Goal: Navigation & Orientation: Find specific page/section

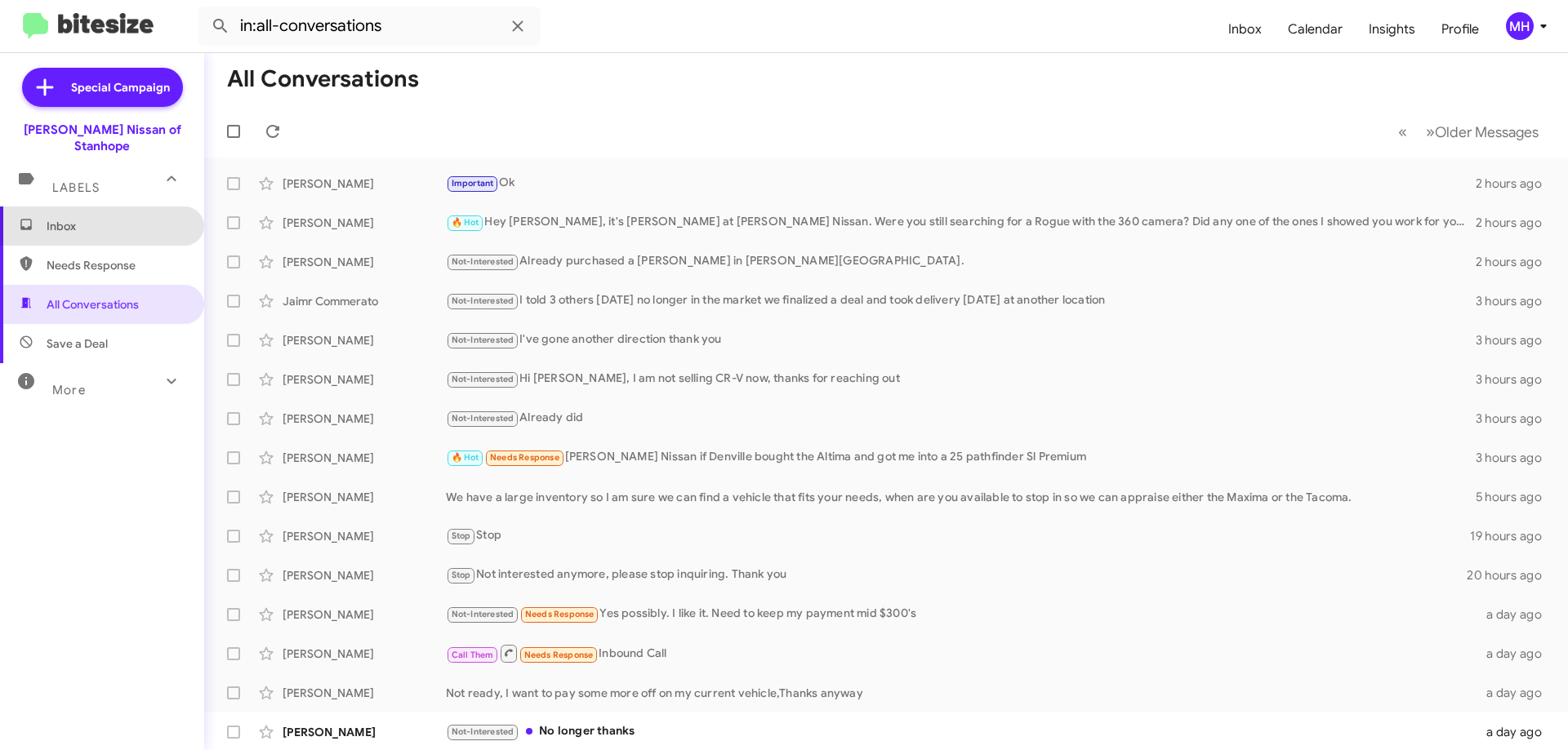
click at [103, 218] on span "Inbox" at bounding box center [116, 226] width 139 height 16
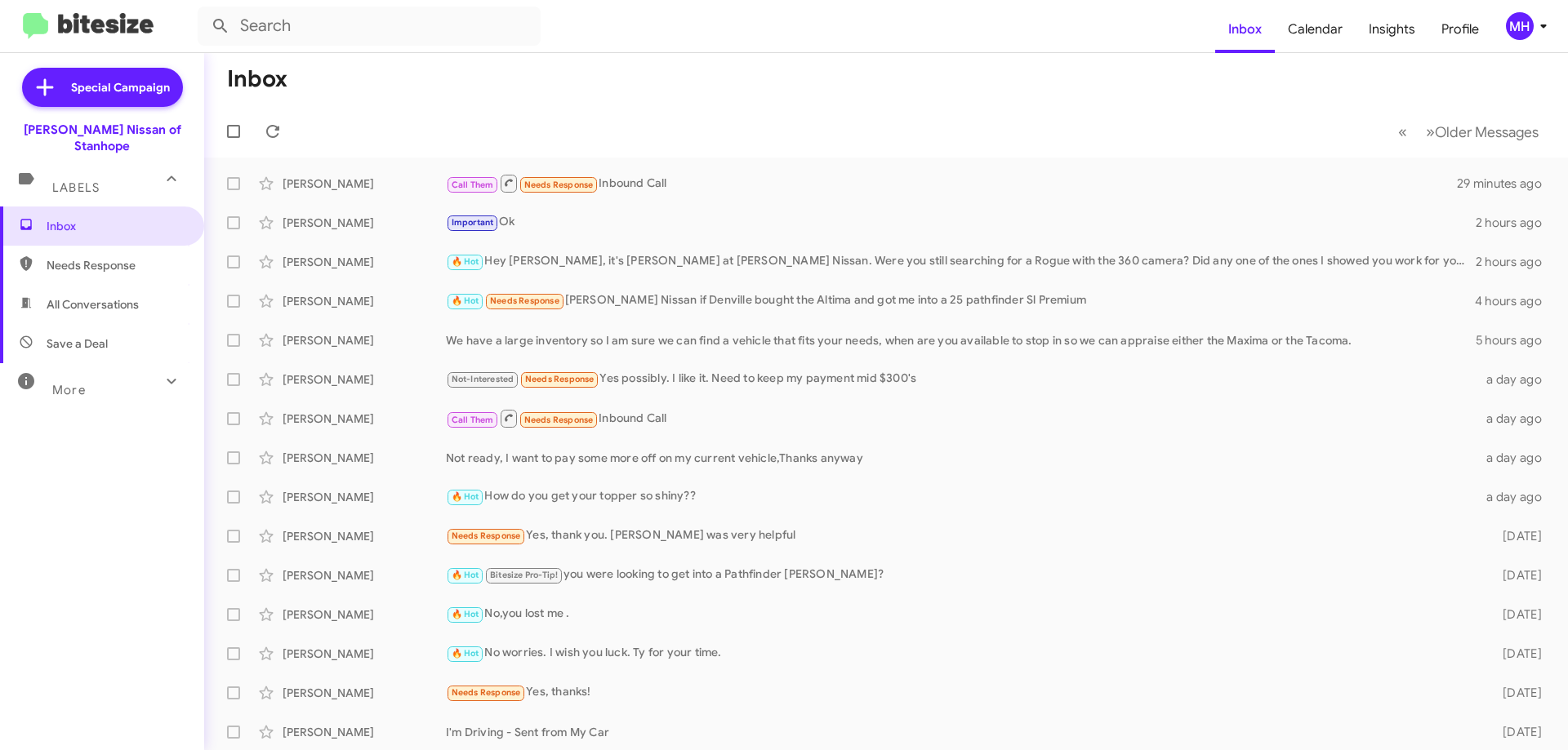
click at [145, 285] on span "All Conversations" at bounding box center [101, 304] width 204 height 40
type input "in:all-conversations"
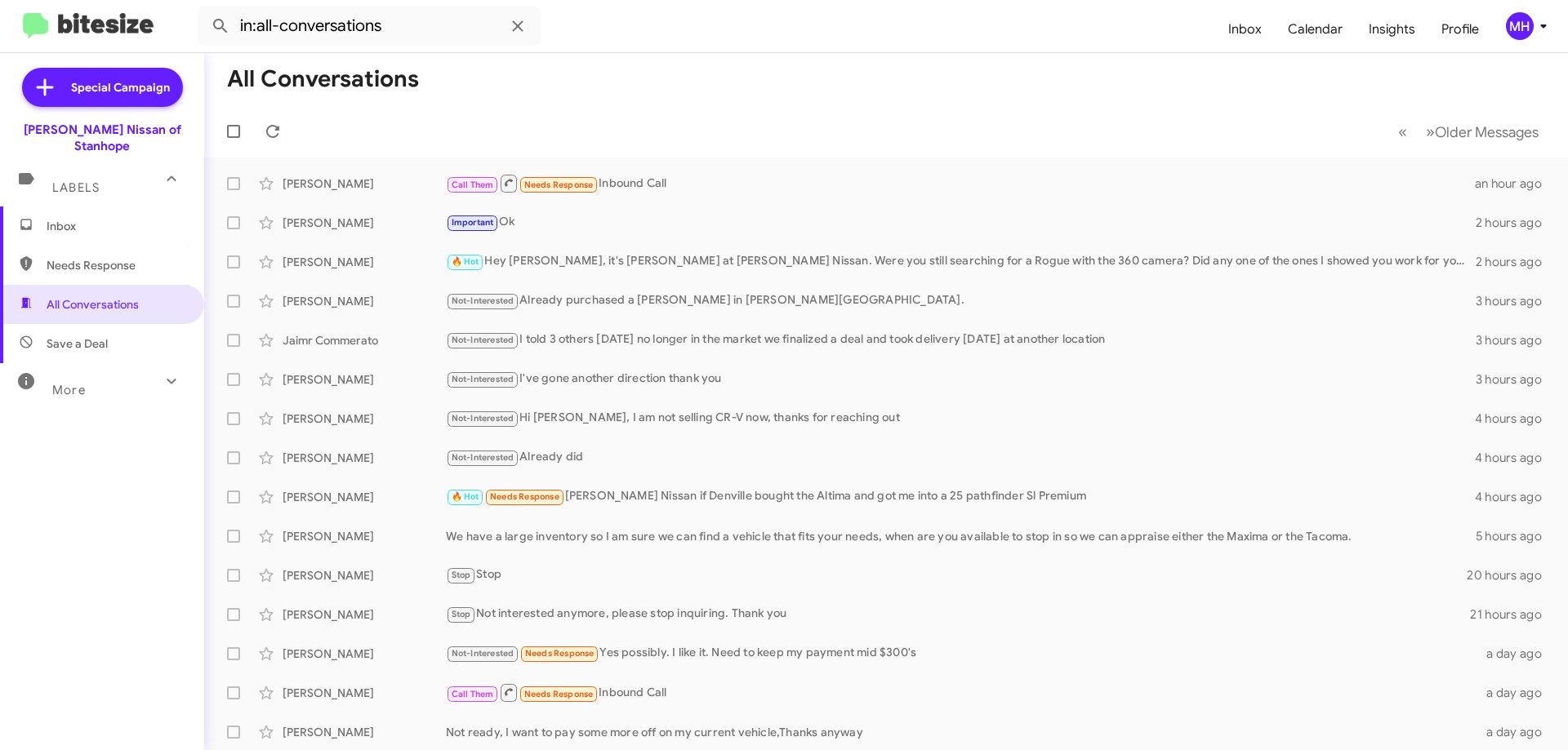
click at [111, 218] on span "Inbox" at bounding box center [116, 226] width 139 height 16
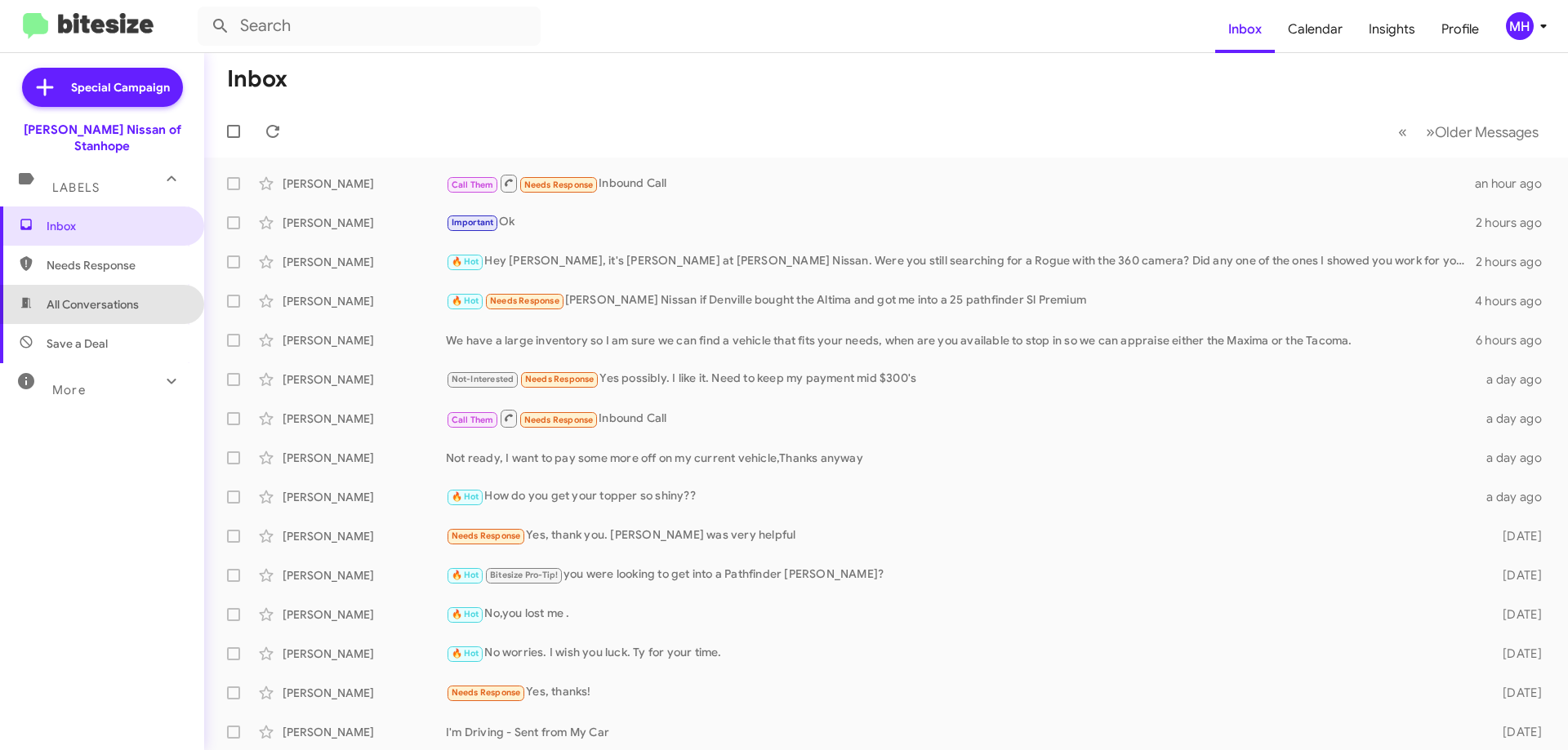
click at [106, 296] on span "All Conversations" at bounding box center [93, 304] width 93 height 16
type input "in:all-conversations"
